Goal: Task Accomplishment & Management: Manage account settings

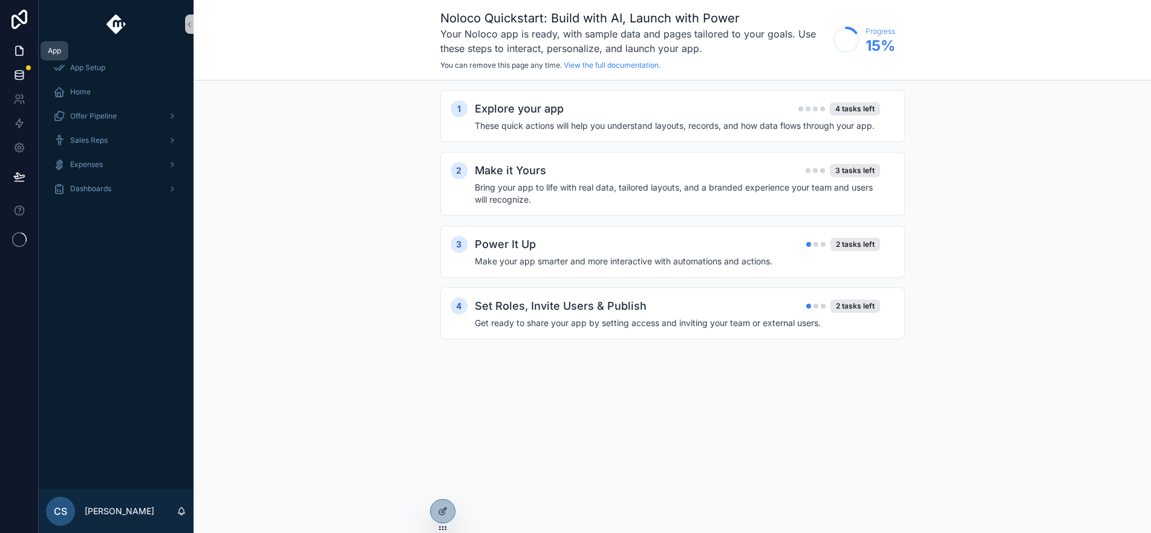
click at [19, 74] on icon at bounding box center [19, 75] width 12 height 12
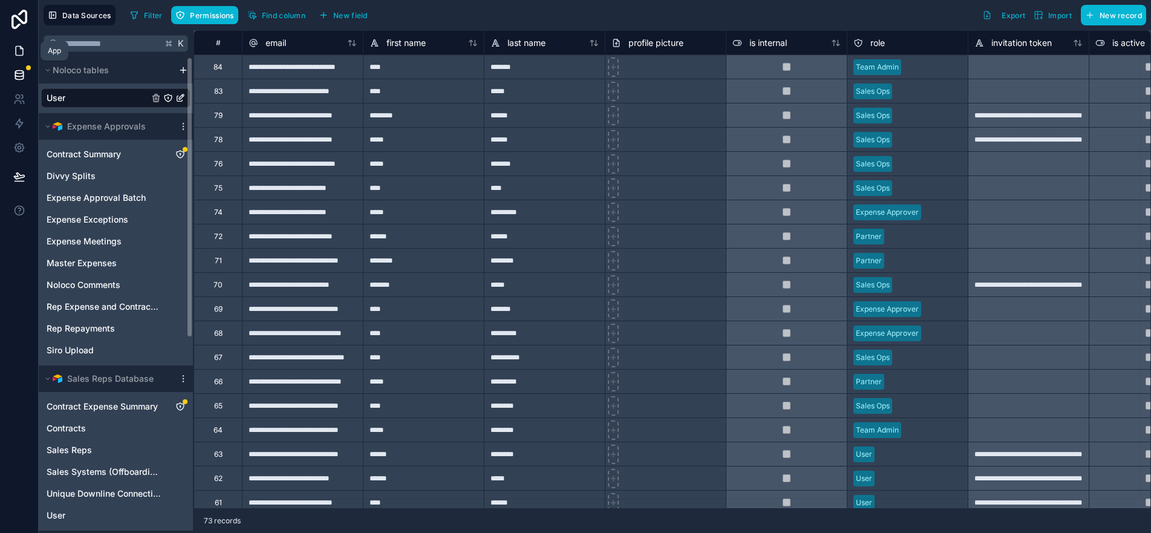
click at [10, 47] on link at bounding box center [19, 51] width 38 height 24
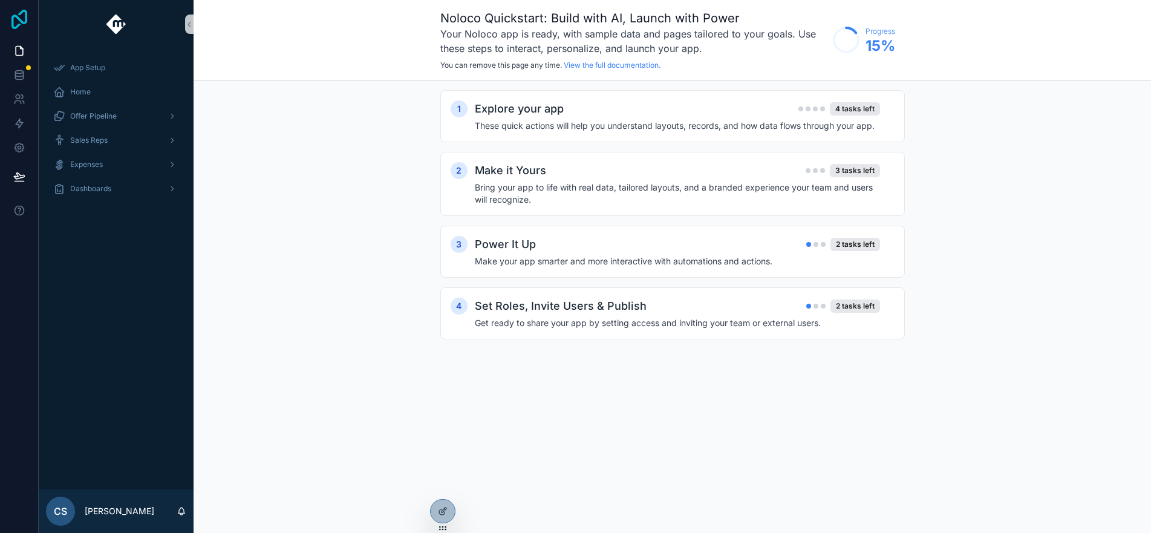
click at [10, 25] on icon at bounding box center [19, 19] width 24 height 19
click at [18, 75] on icon at bounding box center [19, 75] width 12 height 12
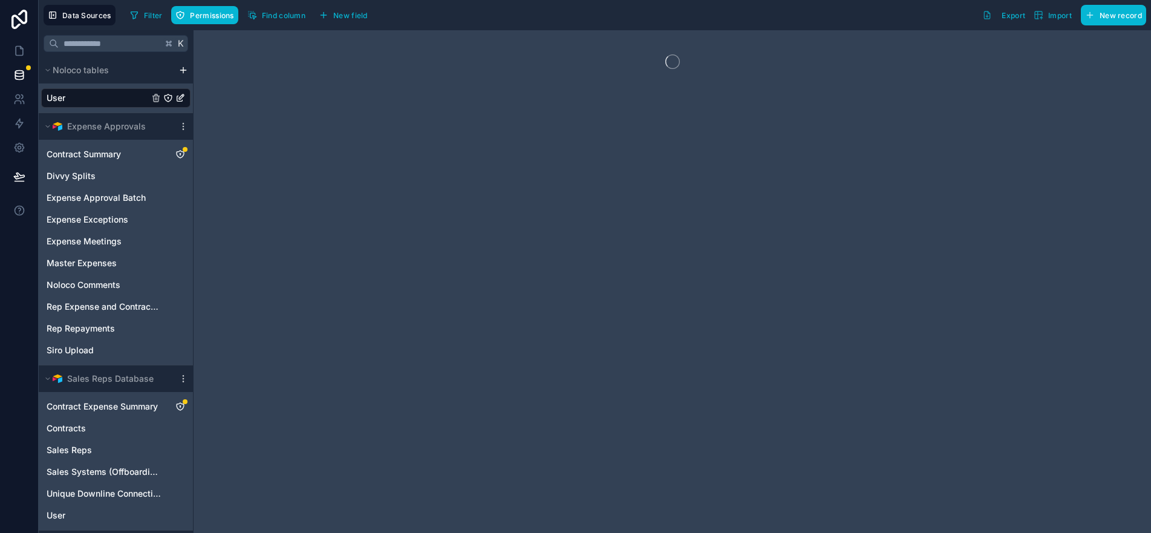
click at [21, 36] on link at bounding box center [19, 19] width 39 height 39
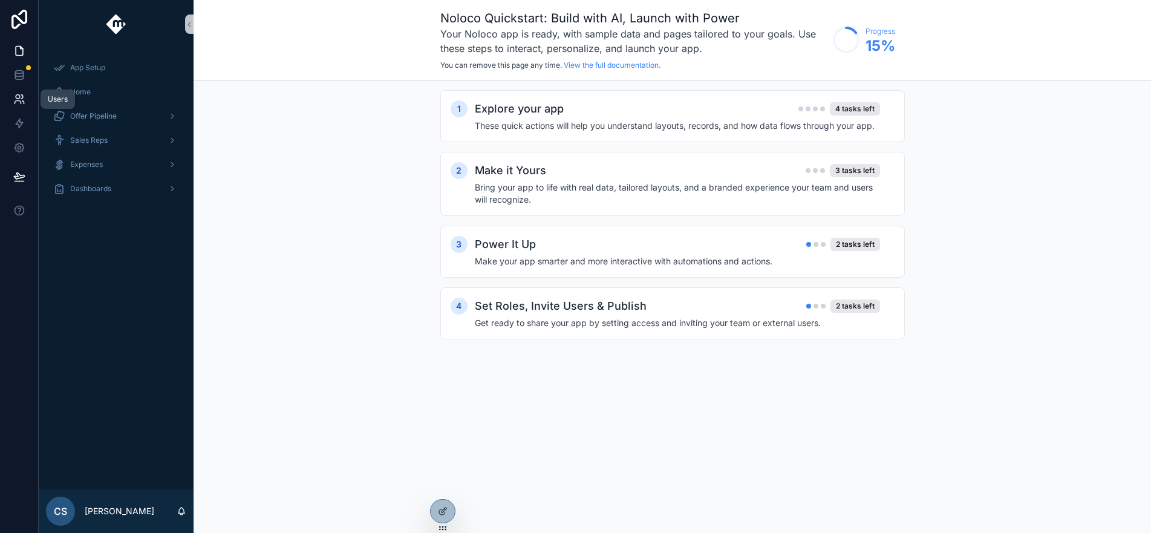
click at [17, 101] on icon at bounding box center [18, 102] width 6 height 3
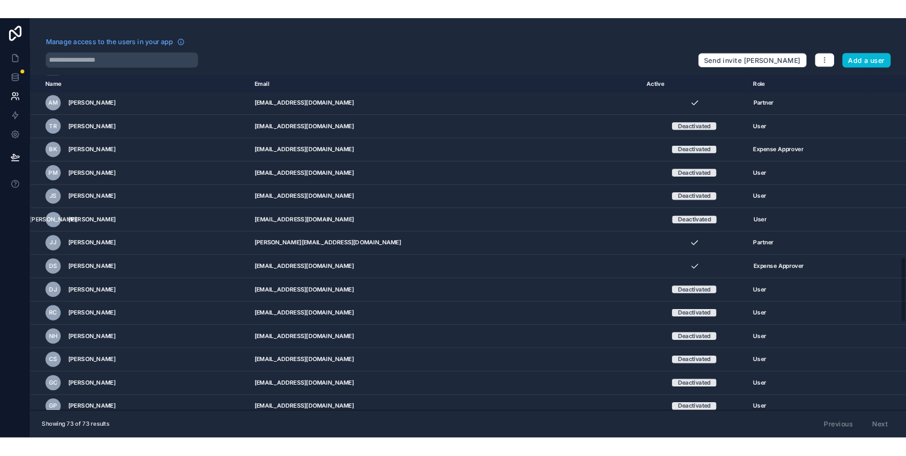
scroll to position [1543, 0]
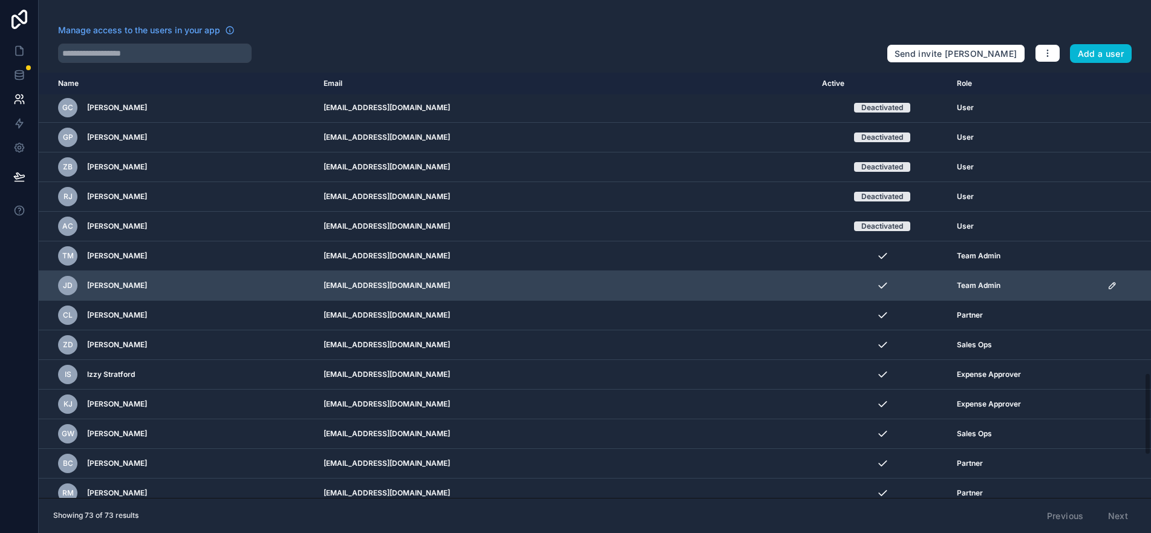
drag, startPoint x: 507, startPoint y: 283, endPoint x: 364, endPoint y: 284, distance: 143.3
click at [364, 284] on td "jdegiulio@moxiepestcontrol.com" at bounding box center [565, 286] width 498 height 30
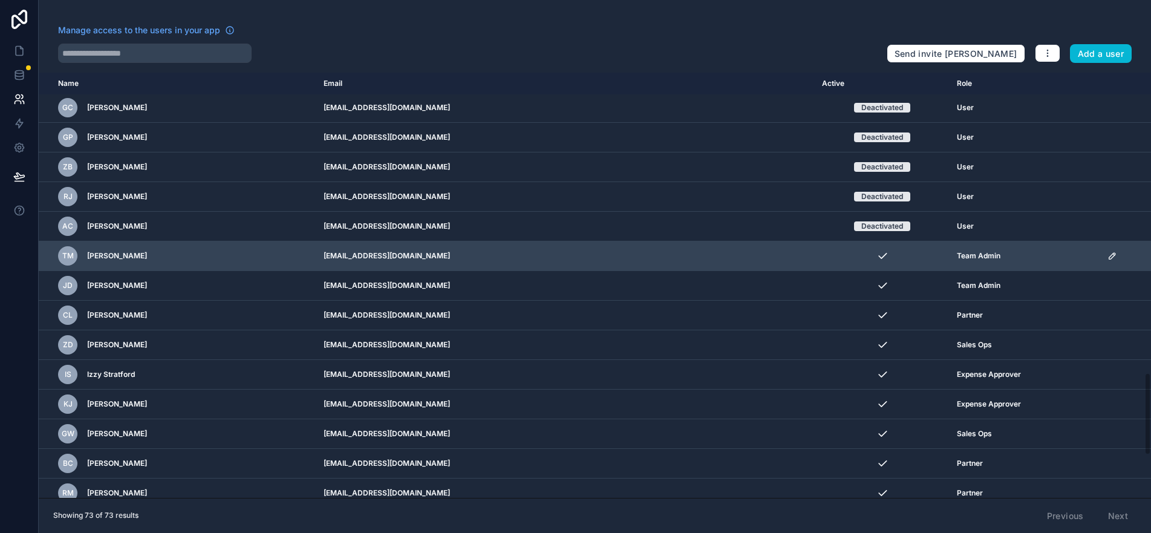
copy td "jdegiulio@moxiepestcontrol.com"
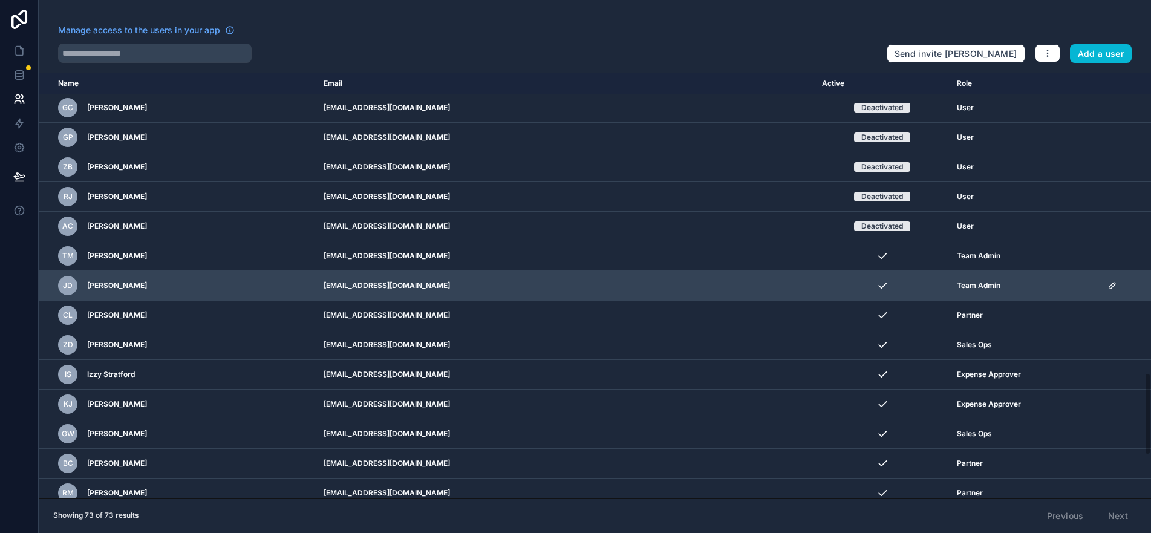
click at [1107, 287] on icon "scrollable content" at bounding box center [1112, 286] width 10 height 10
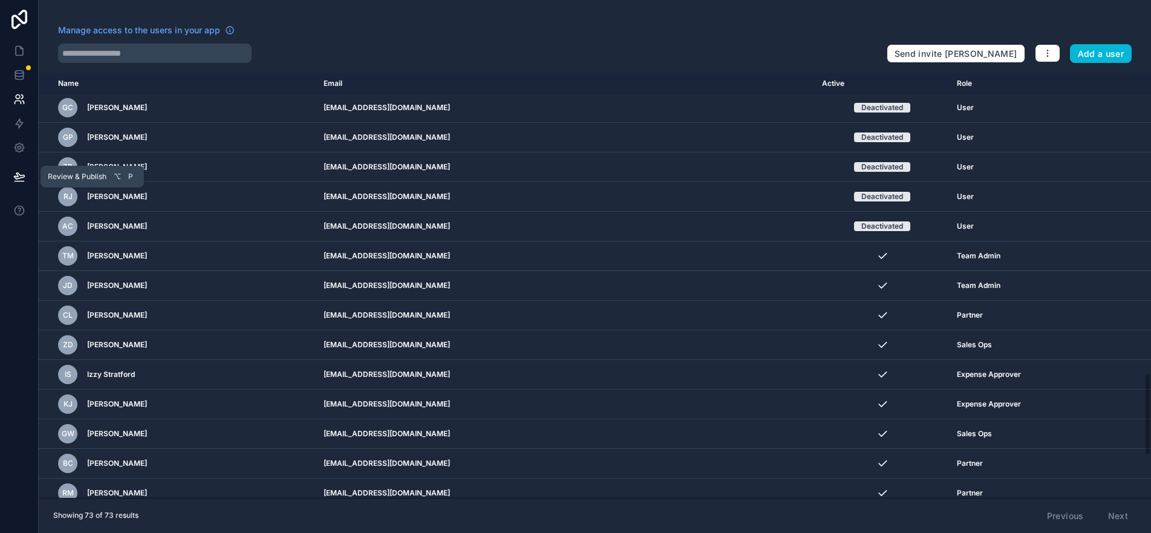
click at [6, 168] on button at bounding box center [19, 177] width 27 height 34
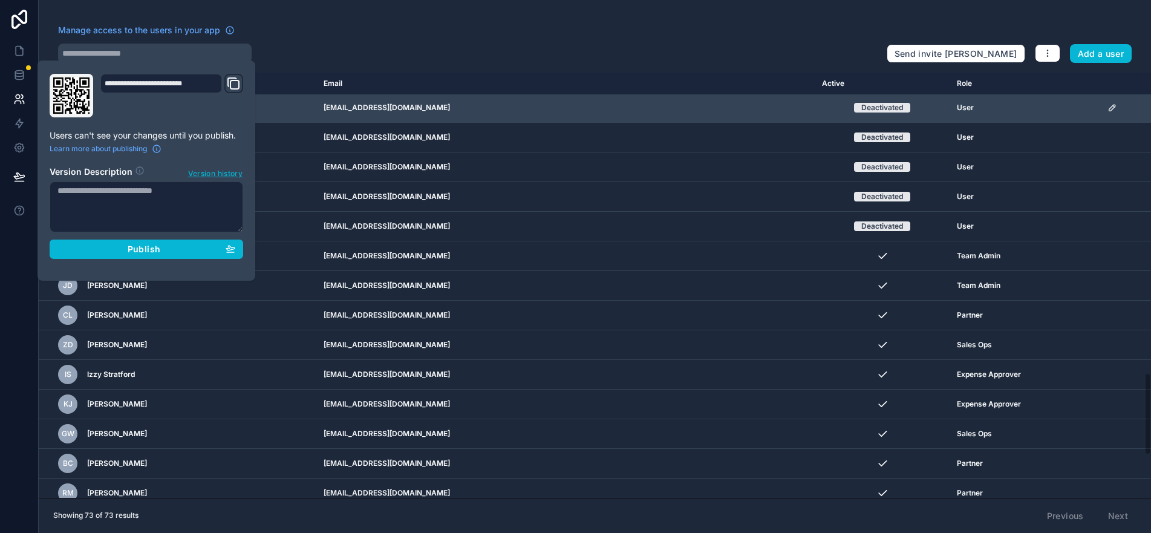
drag, startPoint x: 928, startPoint y: 103, endPoint x: 896, endPoint y: 102, distance: 31.5
click at [957, 104] on div "User" at bounding box center [1025, 108] width 136 height 10
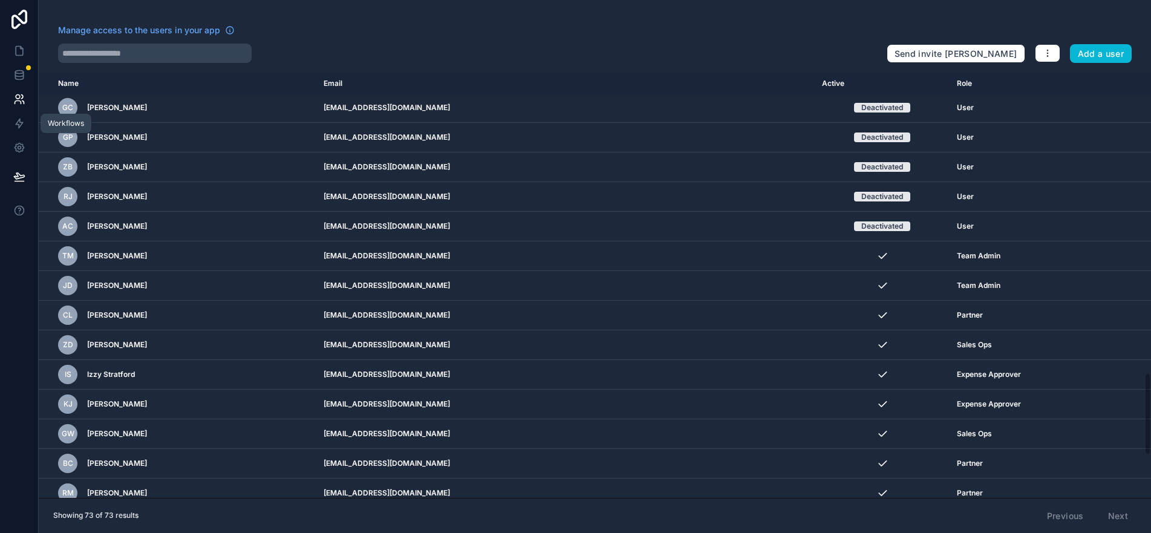
click at [6, 97] on link at bounding box center [19, 99] width 38 height 24
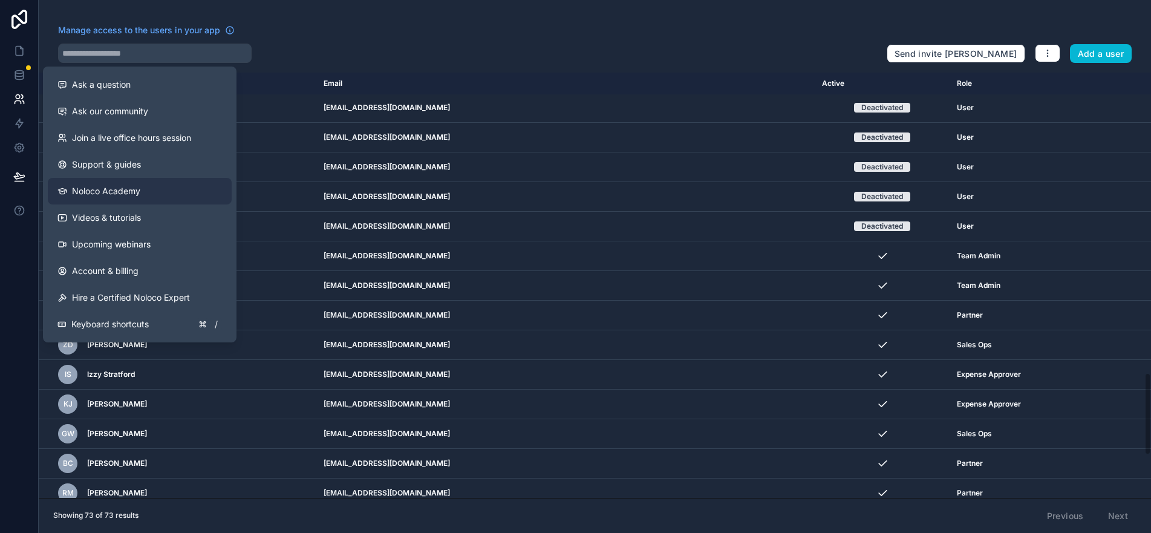
click at [138, 186] on span "Noloco Academy" at bounding box center [106, 191] width 68 height 12
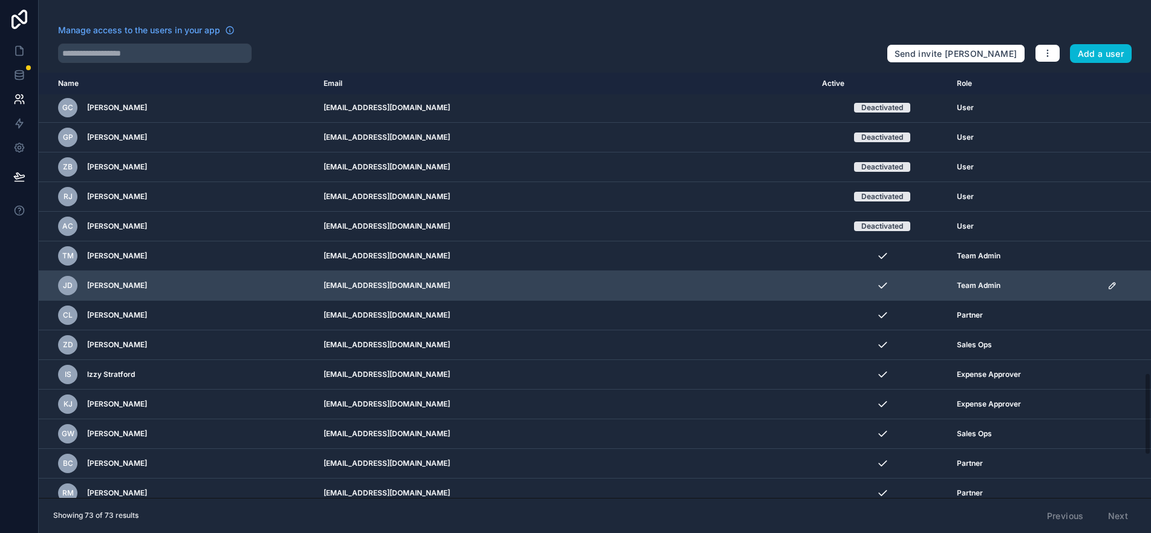
click at [1100, 286] on td "scrollable content" at bounding box center [1125, 286] width 51 height 30
click at [1107, 285] on icon "scrollable content" at bounding box center [1112, 286] width 10 height 10
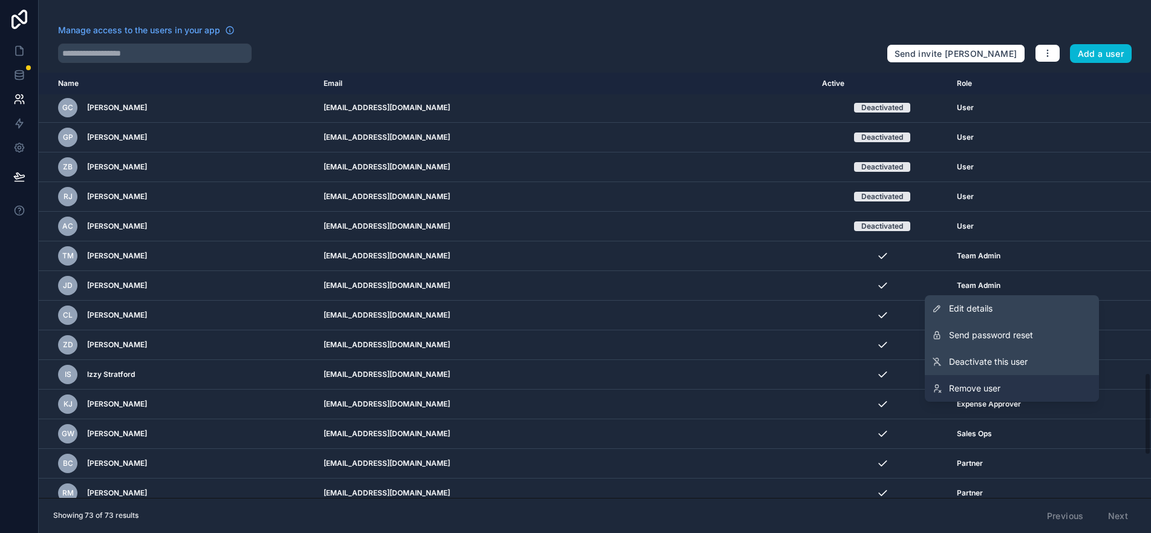
click at [1028, 379] on link "Remove user" at bounding box center [1012, 388] width 174 height 27
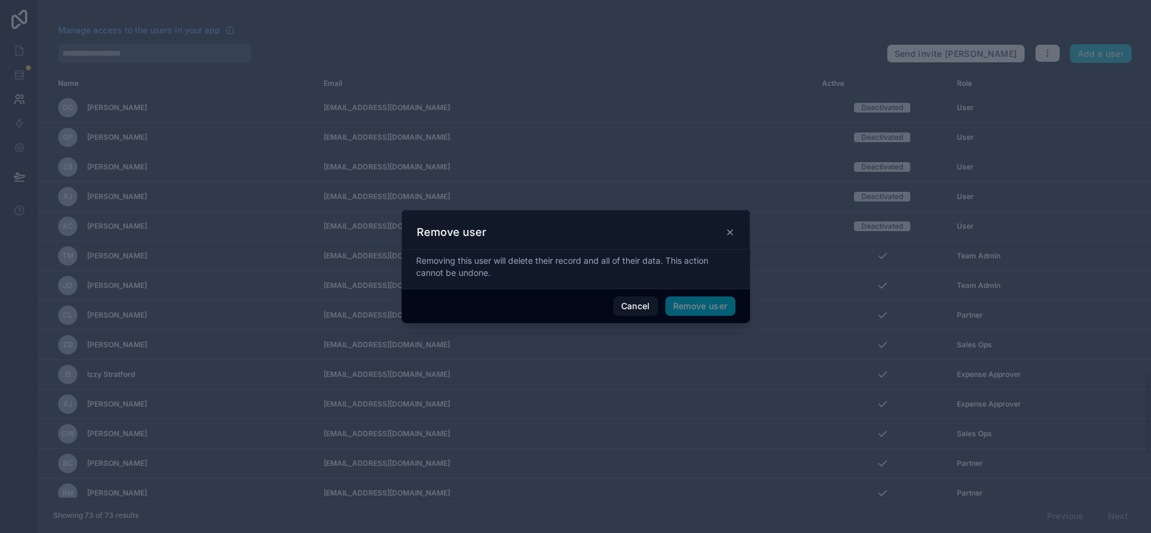
click at [630, 291] on div "Cancel Remove user" at bounding box center [576, 305] width 348 height 34
click at [707, 302] on span "Remove user" at bounding box center [700, 305] width 70 height 19
drag, startPoint x: 531, startPoint y: 287, endPoint x: 645, endPoint y: 293, distance: 114.4
click at [532, 287] on div "Removing this user will delete their record and all of their data. This action …" at bounding box center [576, 269] width 348 height 39
click at [688, 306] on button "Remove user" at bounding box center [700, 305] width 70 height 19
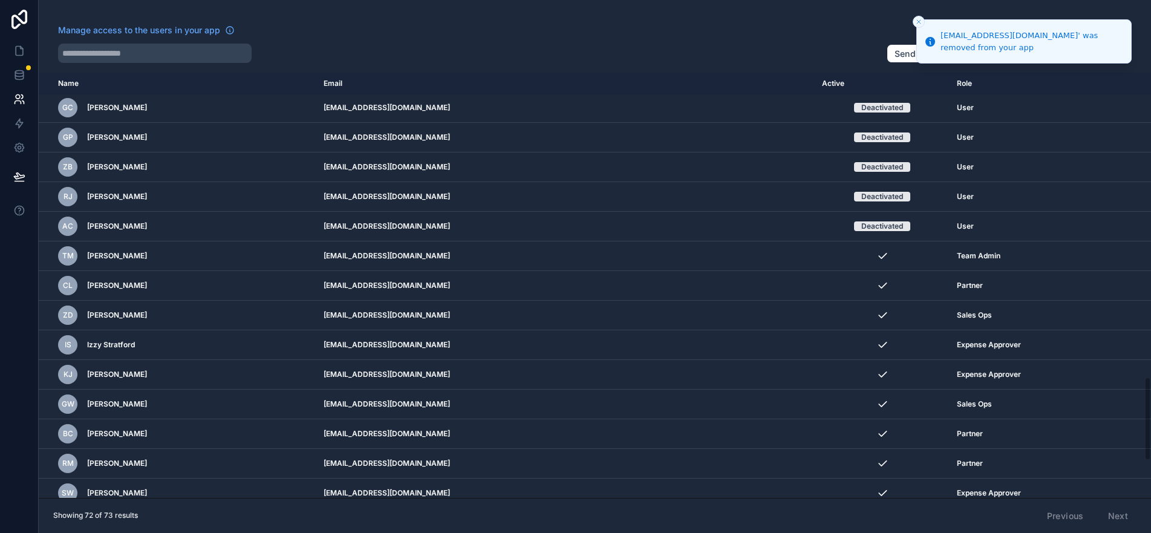
click at [577, 74] on th "Email" at bounding box center [565, 84] width 498 height 22
click at [919, 22] on icon "Close toast" at bounding box center [918, 21] width 7 height 7
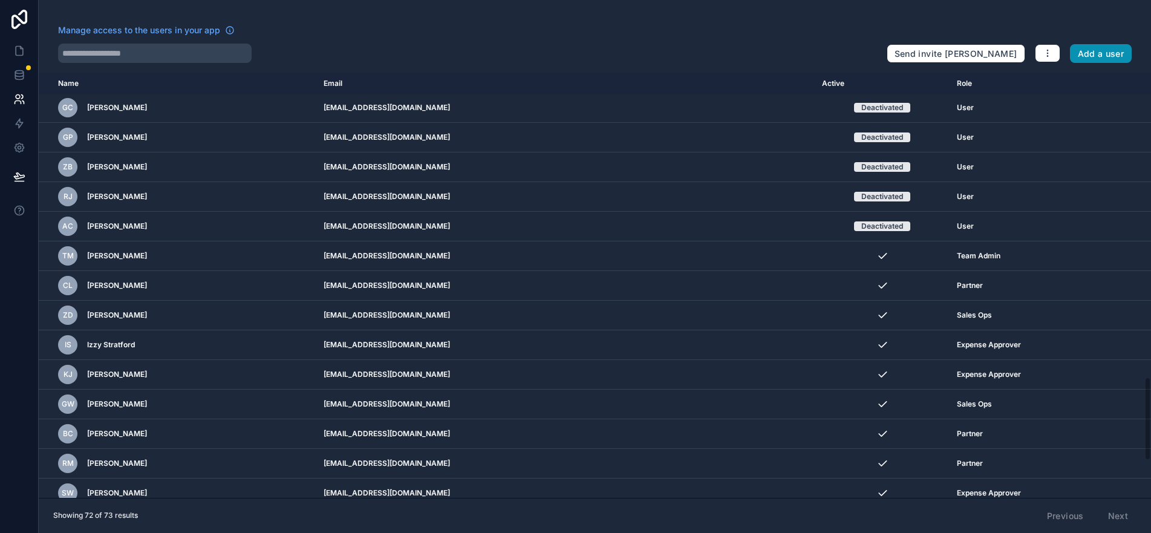
click at [1085, 51] on button "Add a user" at bounding box center [1101, 53] width 62 height 19
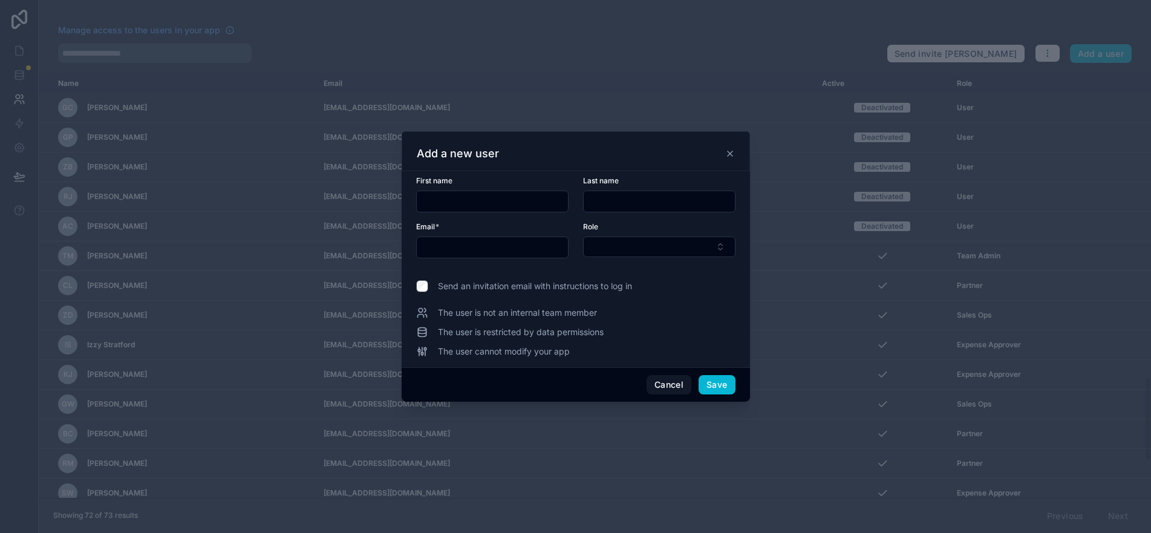
click at [528, 191] on div at bounding box center [492, 201] width 152 height 22
click at [538, 200] on input "text" at bounding box center [492, 201] width 151 height 17
type input "****"
type input "********"
click at [499, 250] on input "text" at bounding box center [492, 247] width 151 height 17
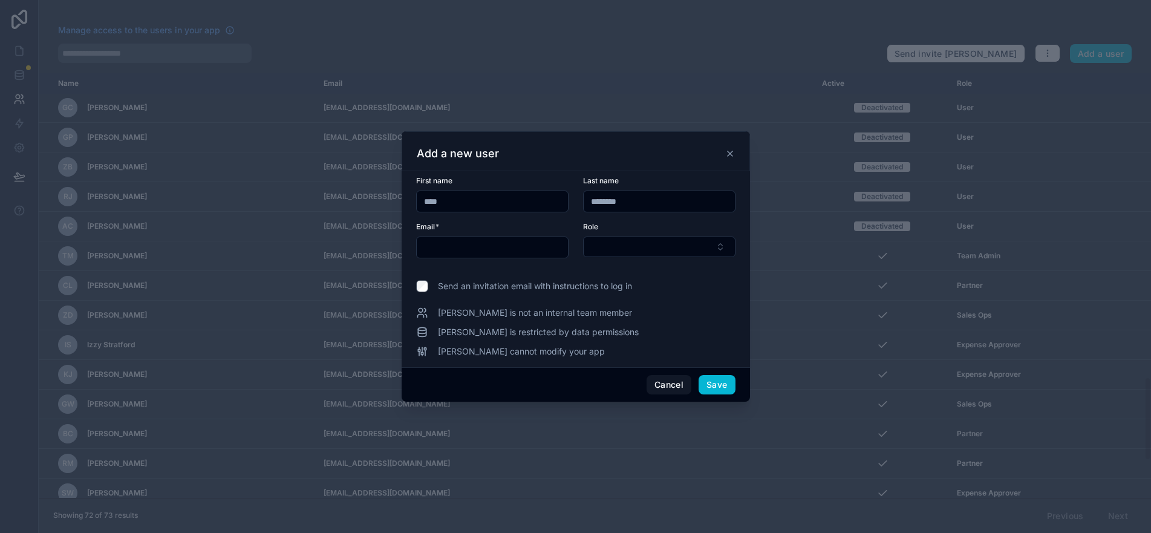
paste input "**********"
type input "**********"
click at [649, 248] on button "Select Button" at bounding box center [659, 246] width 152 height 21
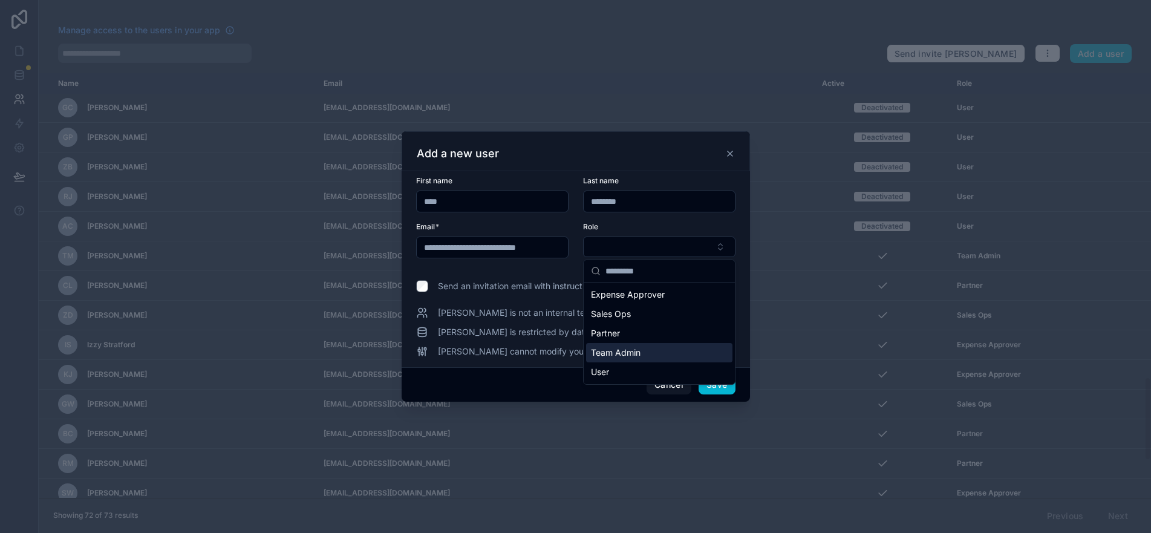
click at [652, 358] on div "Team Admin" at bounding box center [659, 352] width 146 height 19
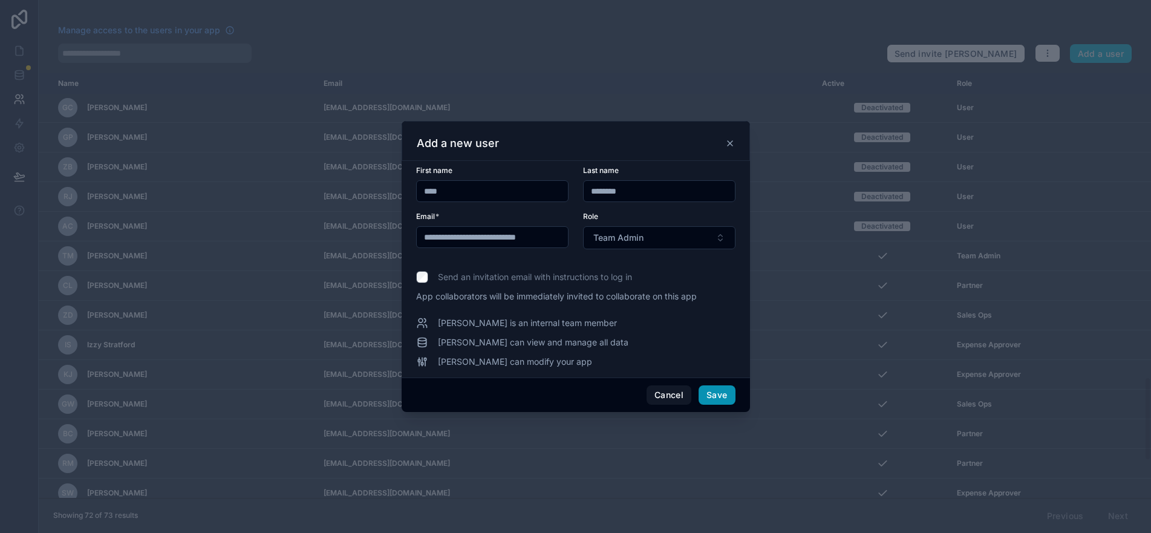
click at [721, 398] on button "Save" at bounding box center [716, 394] width 36 height 19
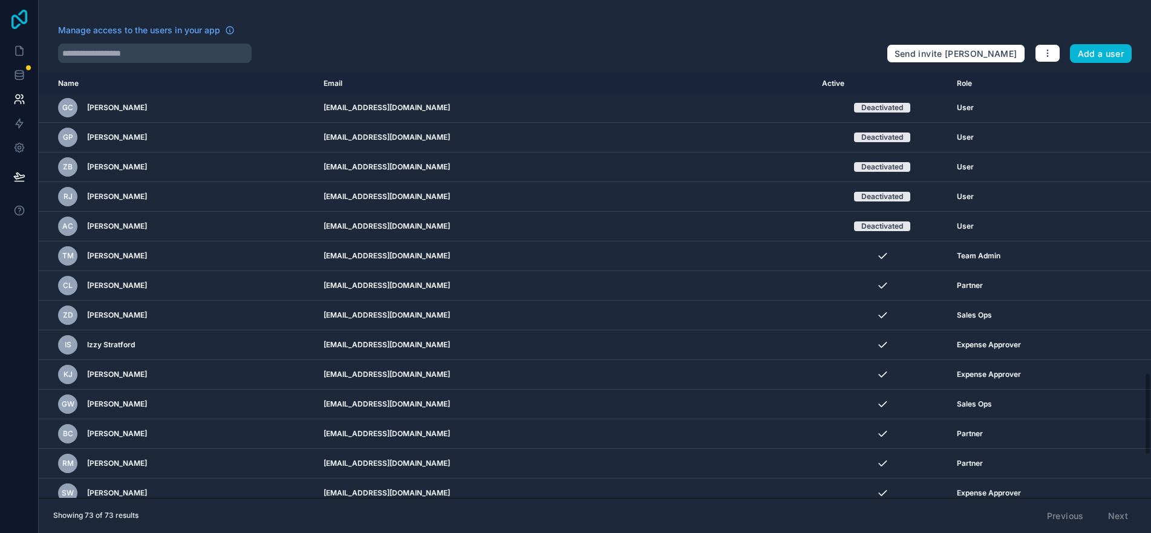
click at [21, 18] on icon at bounding box center [19, 19] width 24 height 19
